Goal: Task Accomplishment & Management: Use online tool/utility

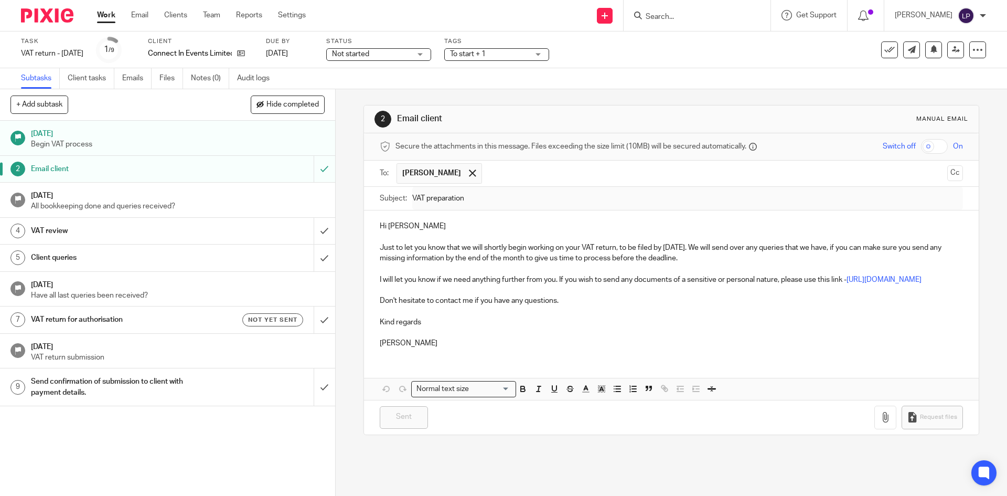
click at [171, 229] on h1 "VAT review" at bounding box center [122, 231] width 182 height 16
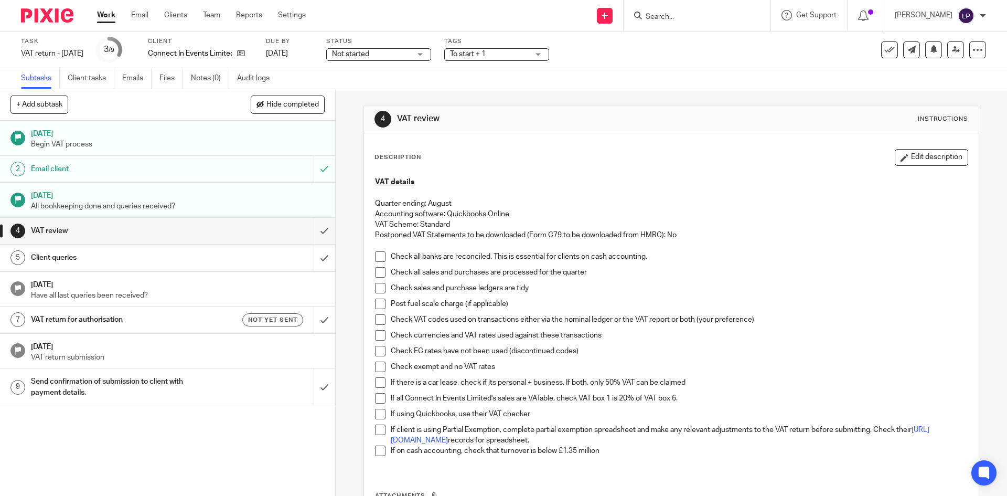
click at [375, 255] on span at bounding box center [380, 256] width 10 height 10
drag, startPoint x: 377, startPoint y: 272, endPoint x: 377, endPoint y: 282, distance: 10.0
click at [377, 271] on span at bounding box center [380, 272] width 10 height 10
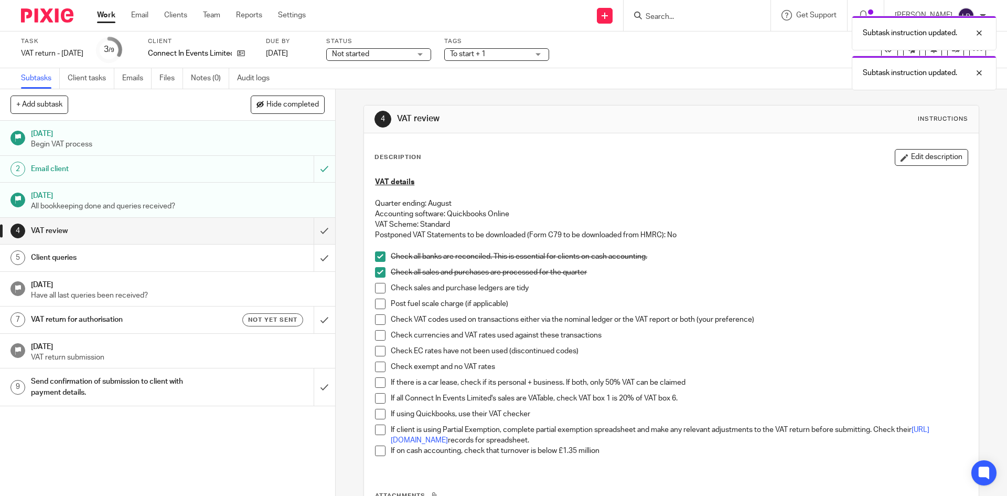
click at [376, 285] on span at bounding box center [380, 288] width 10 height 10
click at [378, 301] on span at bounding box center [380, 304] width 10 height 10
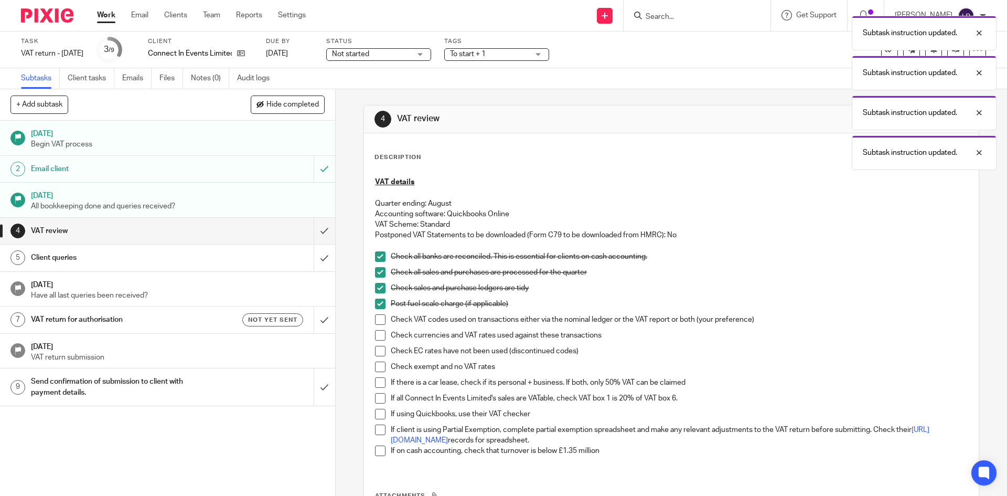
drag, startPoint x: 374, startPoint y: 316, endPoint x: 380, endPoint y: 330, distance: 14.6
click at [375, 318] on span at bounding box center [380, 319] width 10 height 10
click at [377, 332] on span at bounding box center [380, 335] width 10 height 10
click at [377, 350] on span at bounding box center [380, 351] width 10 height 10
click at [375, 365] on span at bounding box center [380, 367] width 10 height 10
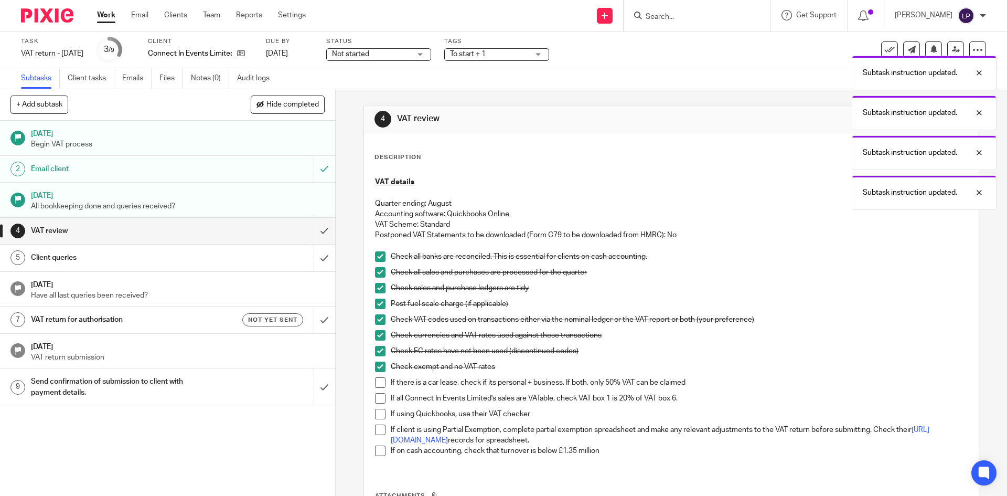
click at [375, 380] on span at bounding box center [380, 382] width 10 height 10
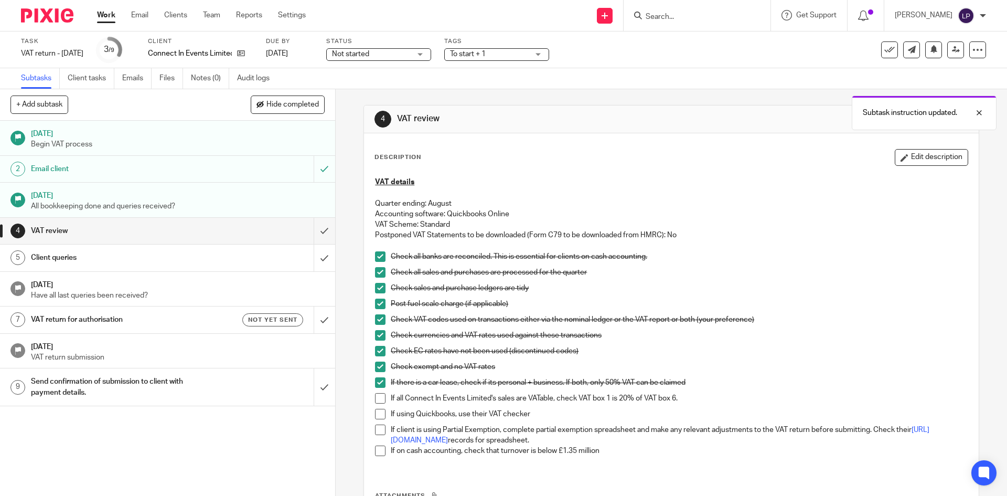
click at [379, 395] on span at bounding box center [380, 398] width 10 height 10
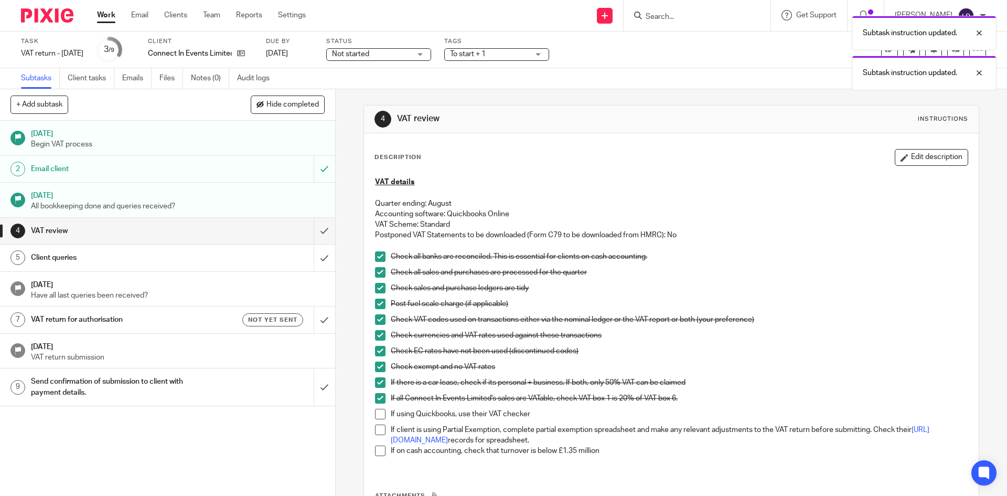
click at [378, 415] on span at bounding box center [380, 414] width 10 height 10
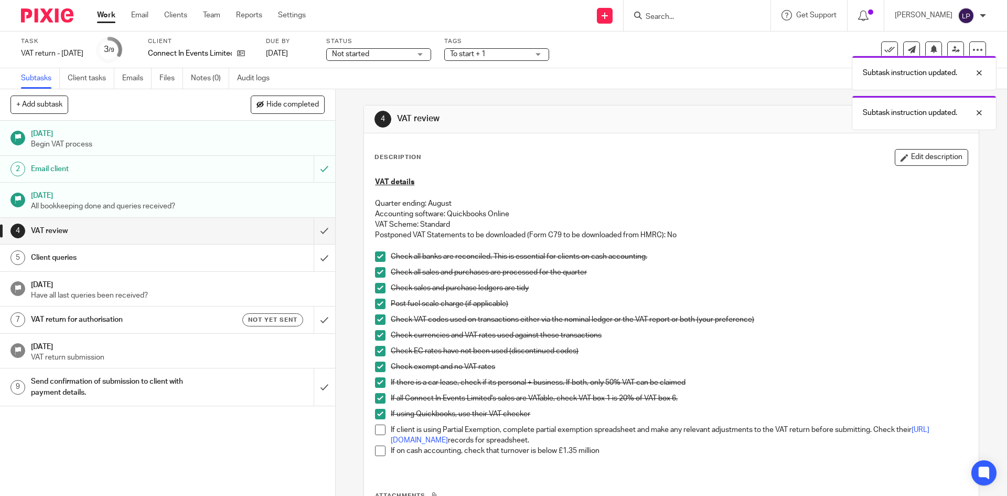
scroll to position [52, 0]
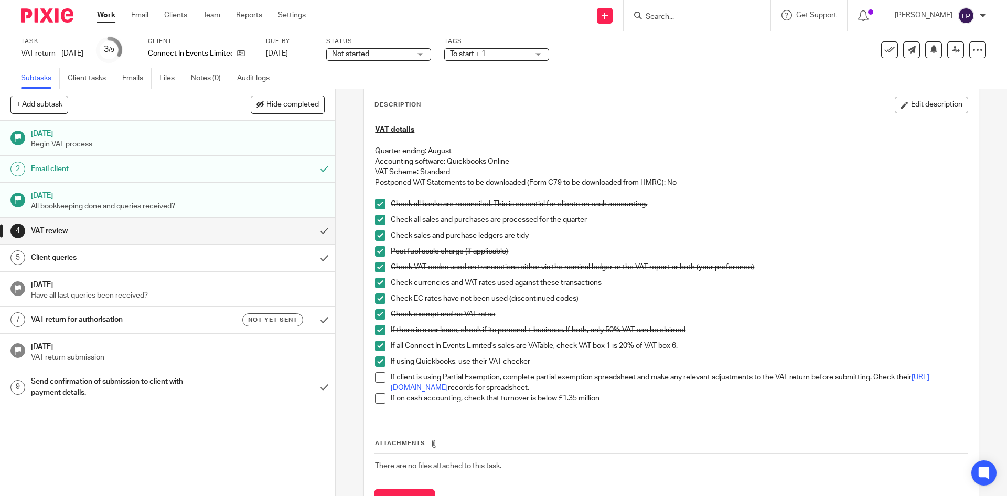
click at [107, 18] on link "Work" at bounding box center [106, 15] width 18 height 10
